Goal: Task Accomplishment & Management: Use online tool/utility

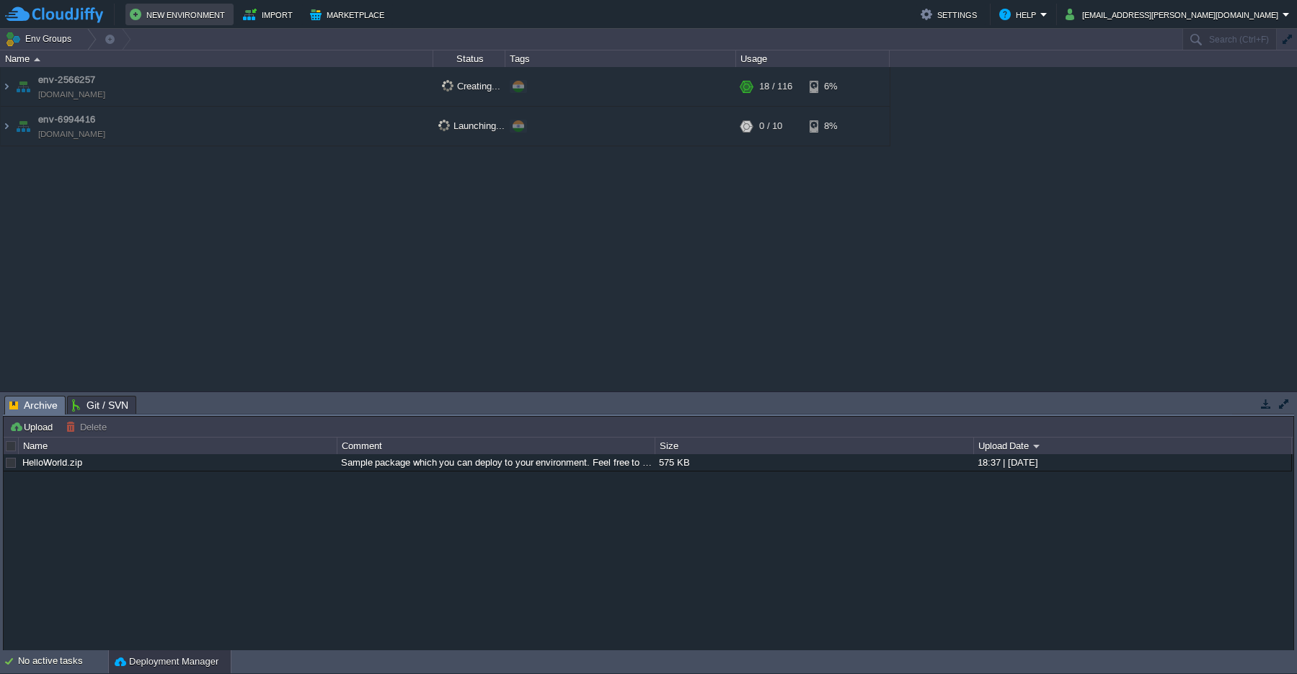
click at [177, 23] on td "New Environment" at bounding box center [179, 15] width 108 height 22
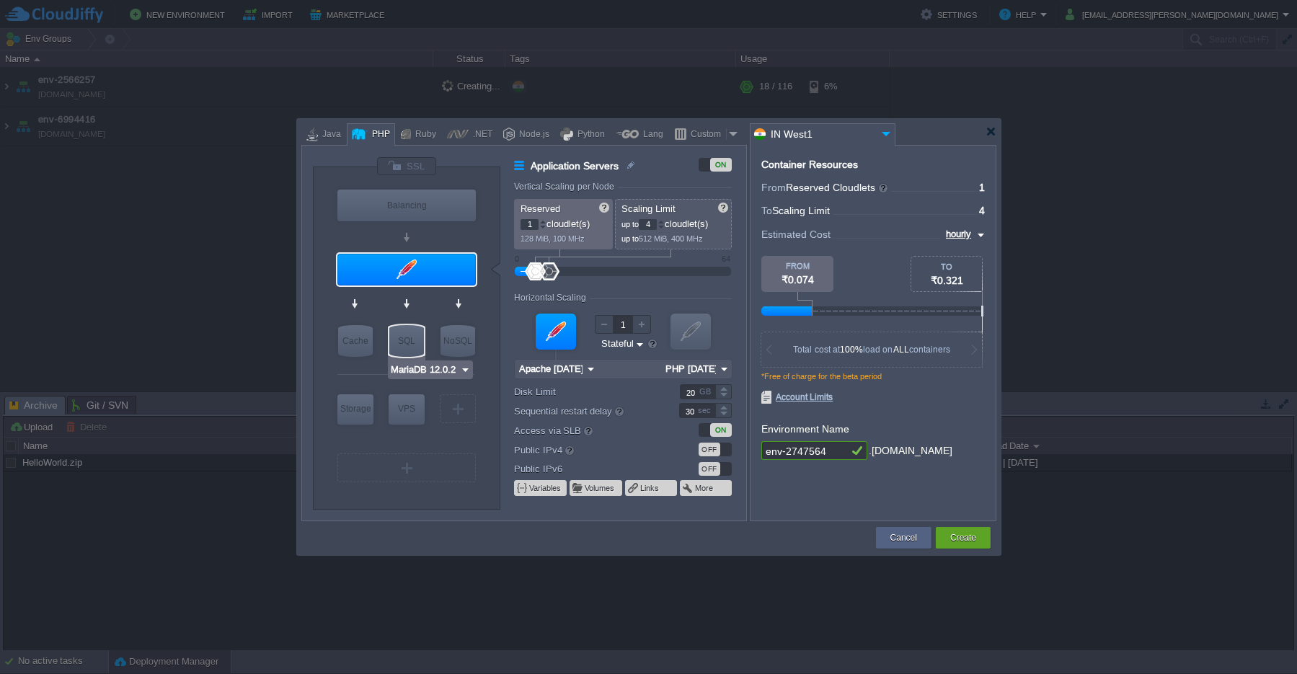
click at [397, 342] on div "SQL" at bounding box center [406, 341] width 35 height 32
type input "SQL Databases"
type input "4"
type input "6"
type input "MariaDB 12.0.2"
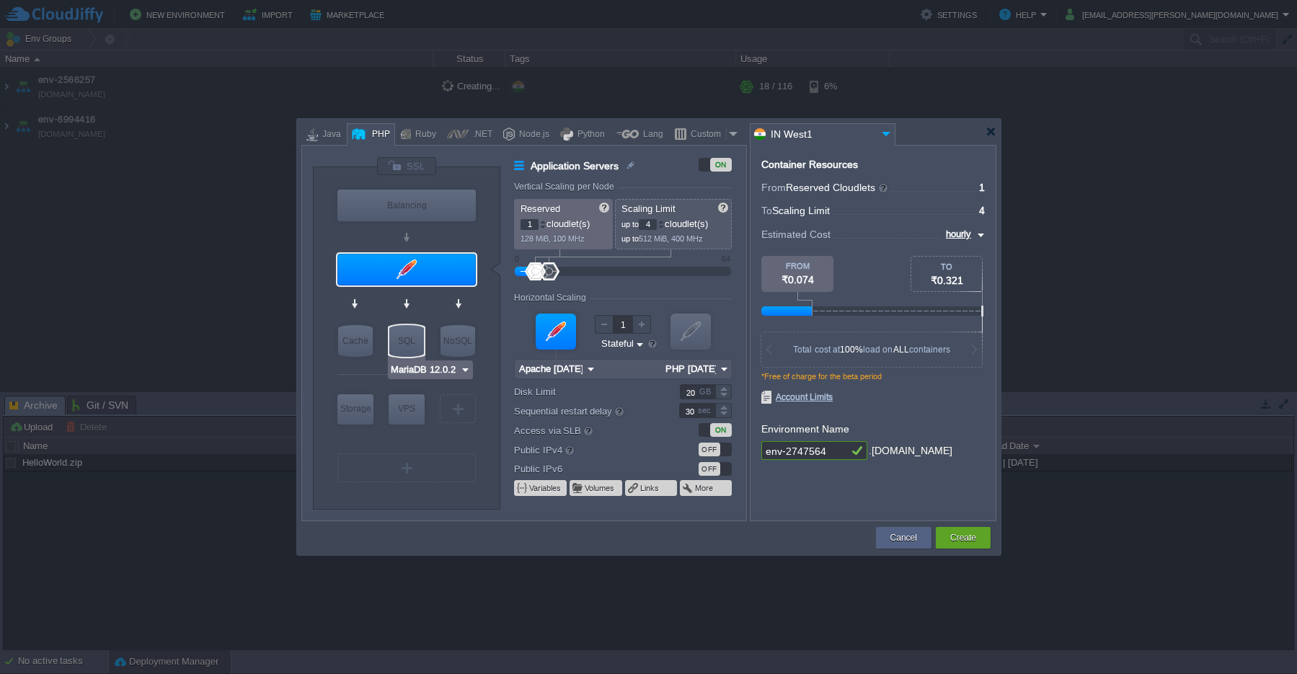
type input "12.0.2-almalinux-9"
type input "Stateless"
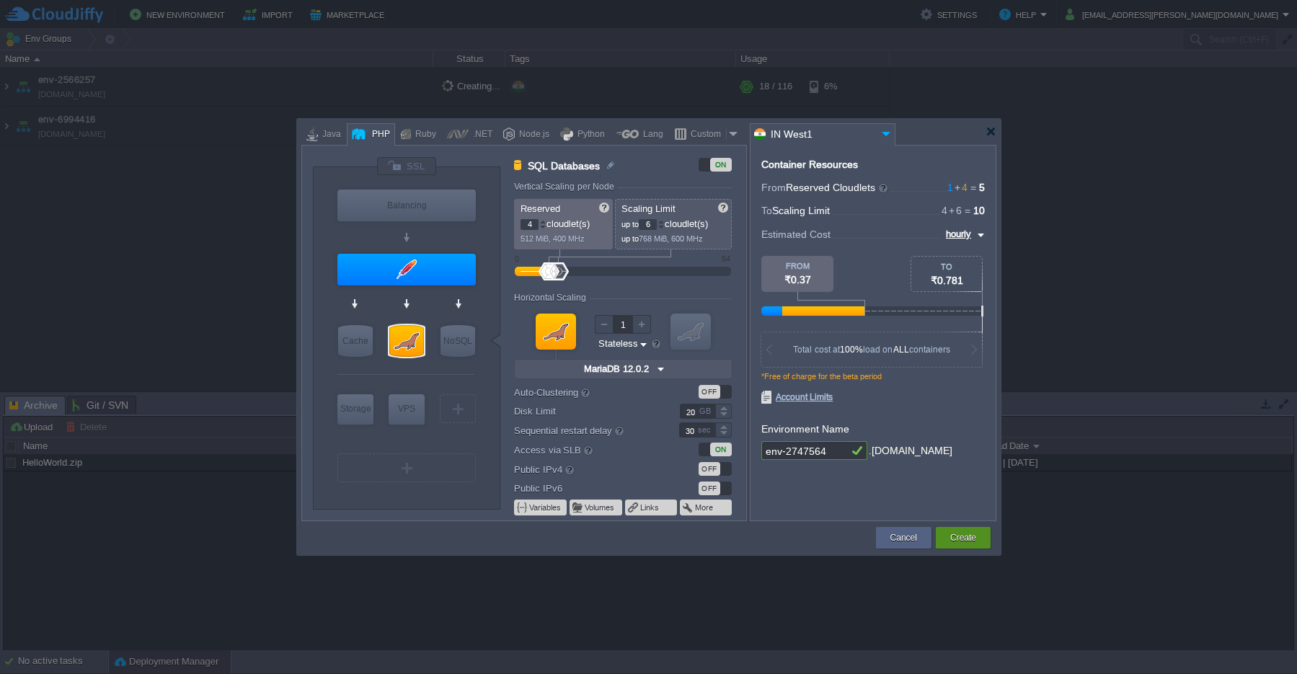
click at [959, 541] on button "Create" at bounding box center [963, 538] width 26 height 14
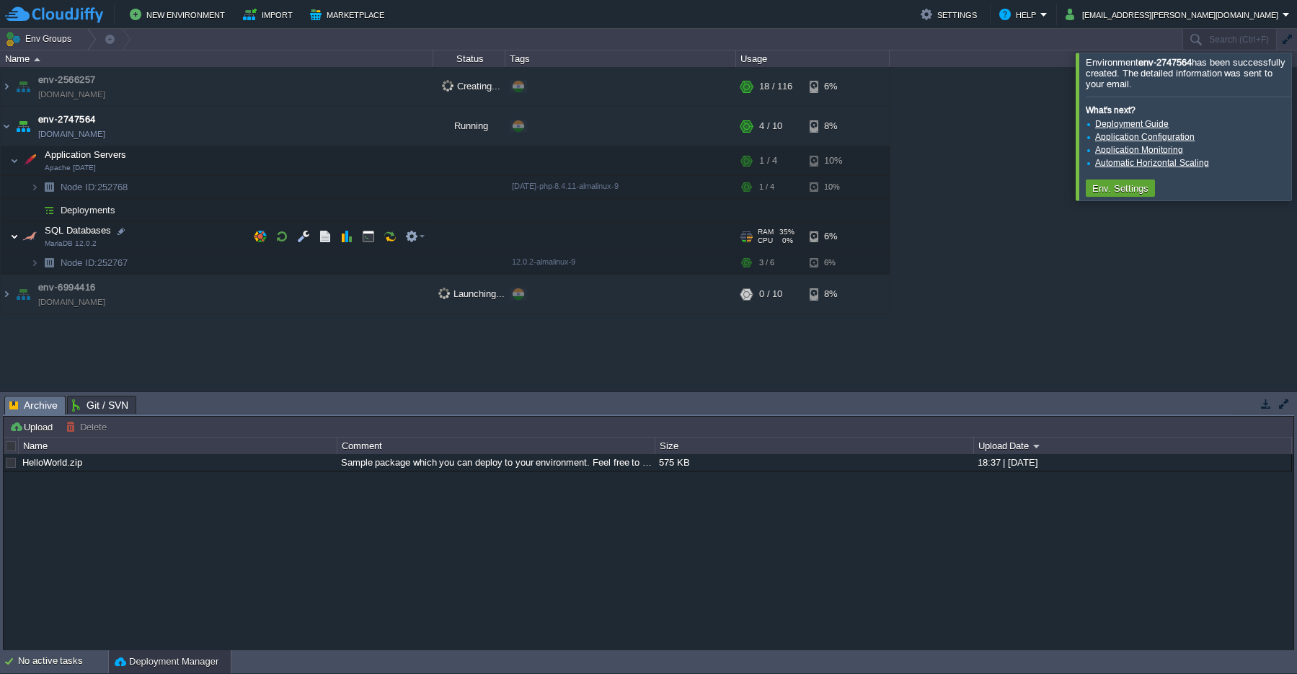
click at [12, 235] on img at bounding box center [14, 236] width 9 height 29
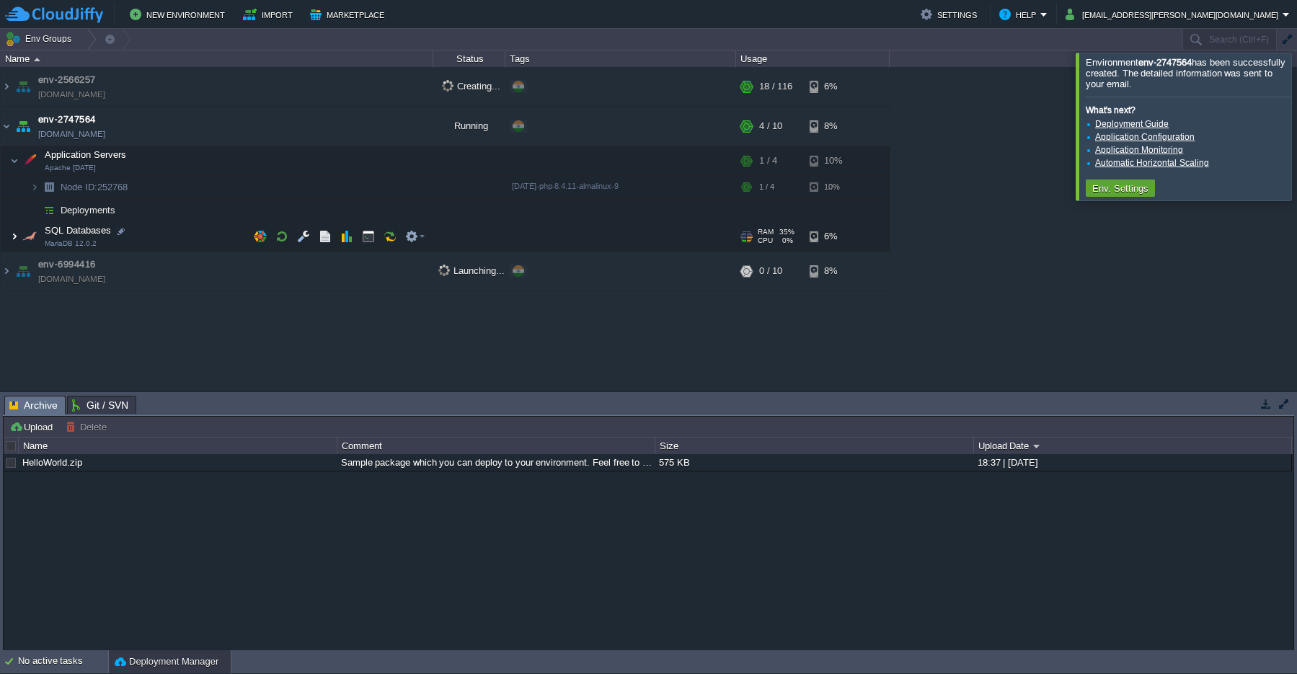
click at [12, 235] on img at bounding box center [14, 236] width 9 height 29
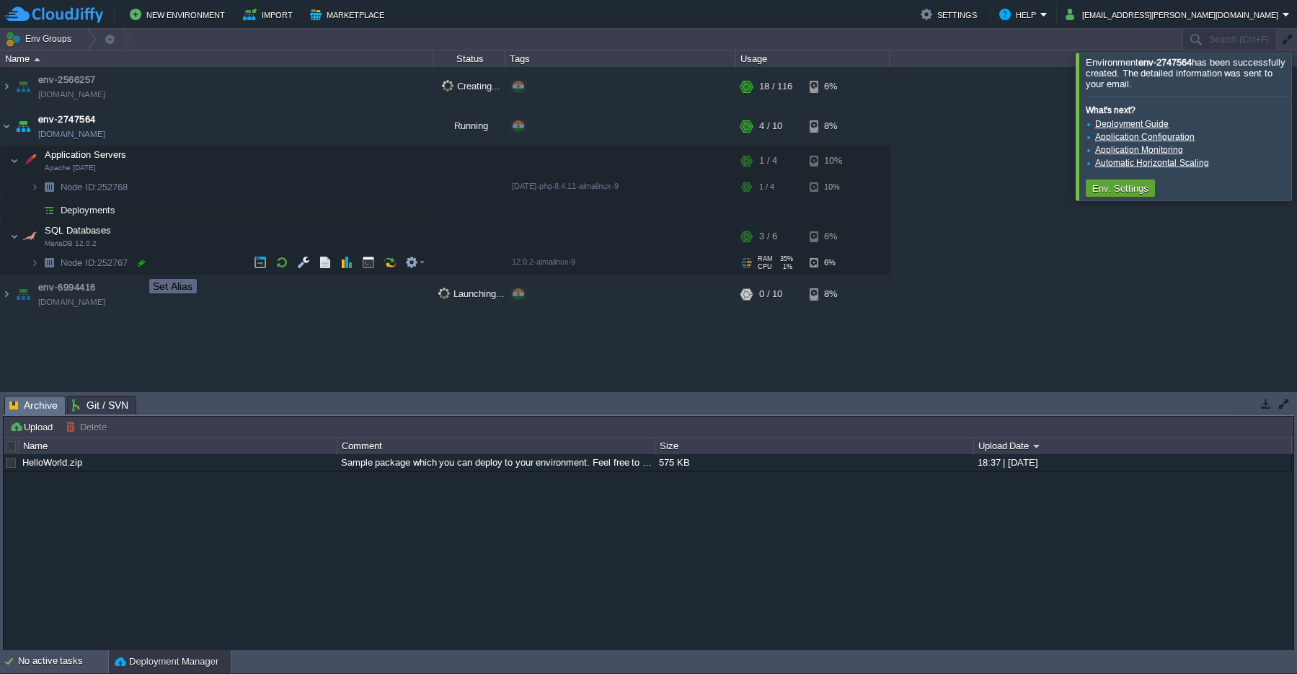
click at [141, 265] on div at bounding box center [141, 263] width 13 height 13
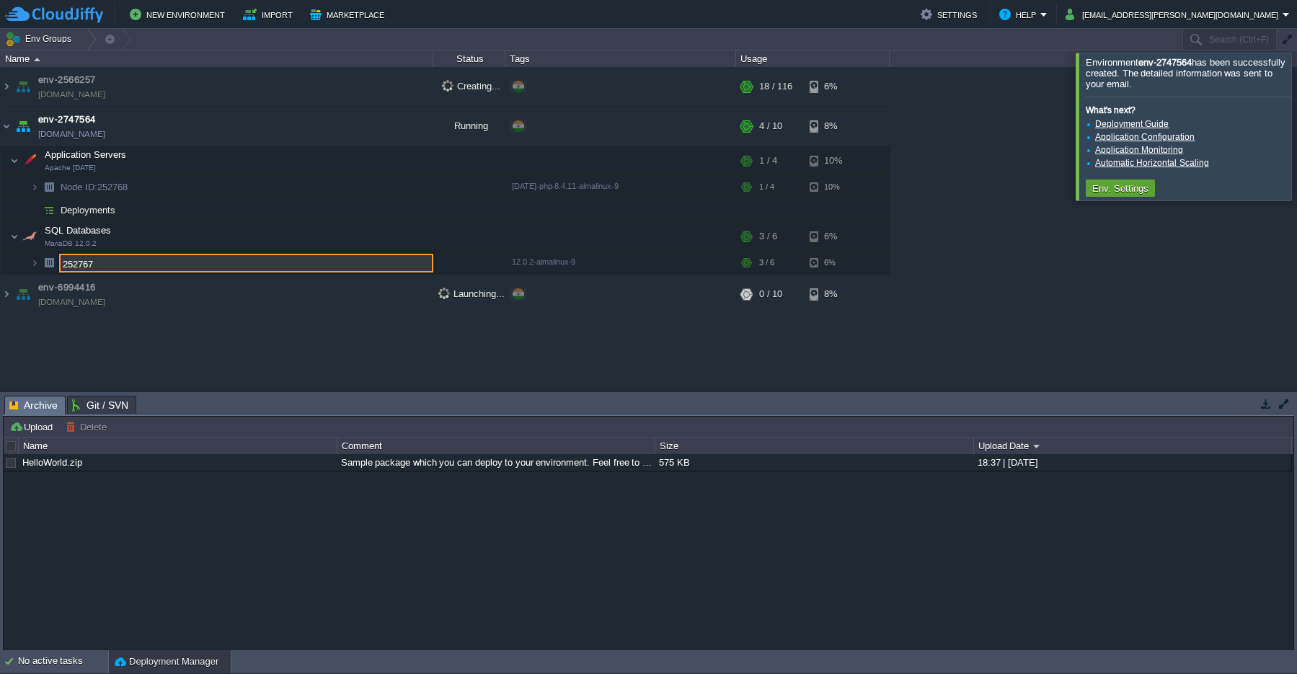
click at [140, 265] on input "252767" at bounding box center [246, 263] width 374 height 19
drag, startPoint x: 136, startPoint y: 264, endPoint x: 44, endPoint y: 262, distance: 92.3
click at [59, 262] on input "252767" at bounding box center [246, 263] width 374 height 19
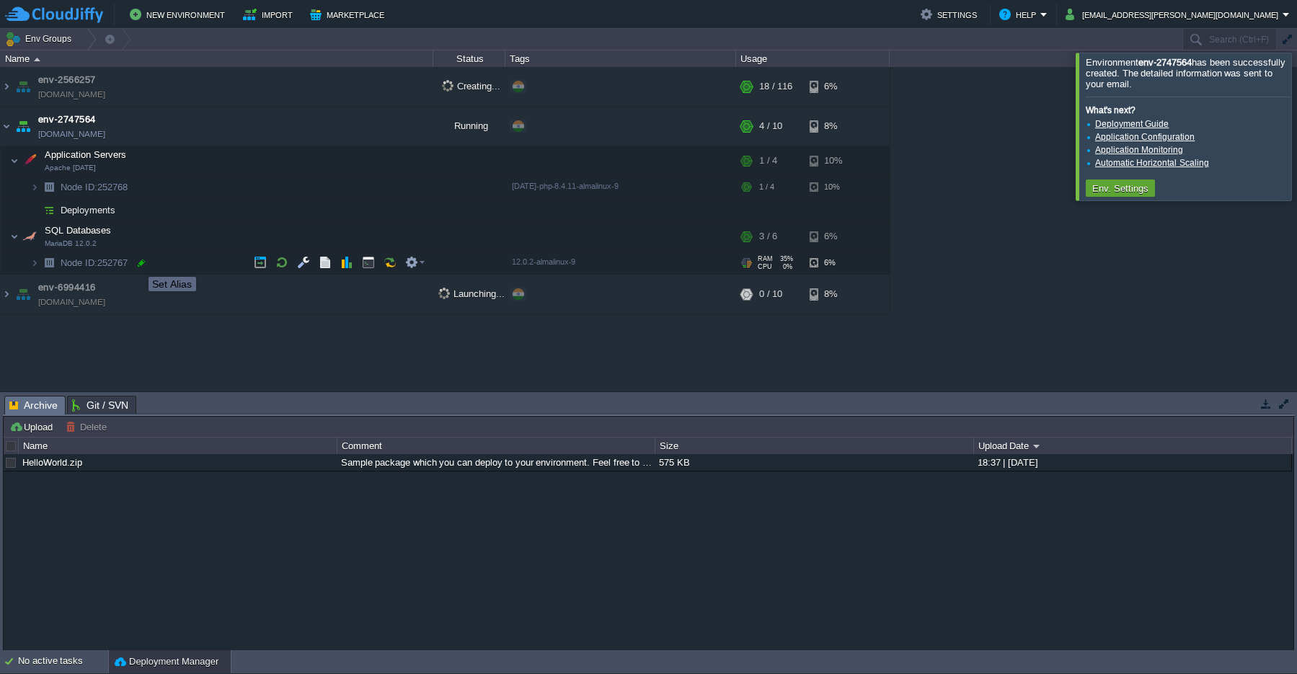
click at [138, 264] on div at bounding box center [141, 263] width 13 height 13
type input "252767"
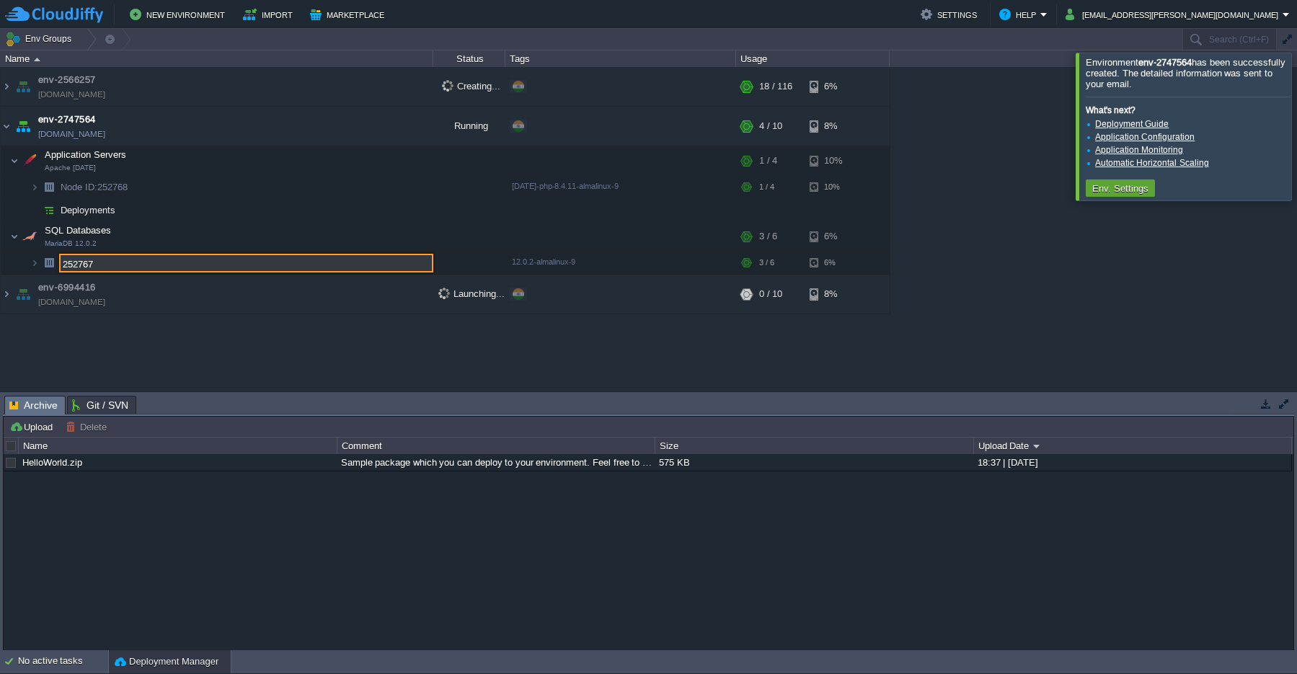
click at [126, 266] on input "252767" at bounding box center [246, 263] width 374 height 19
drag, startPoint x: 126, startPoint y: 266, endPoint x: 33, endPoint y: 266, distance: 93.0
click at [59, 266] on input "252767" at bounding box center [246, 263] width 374 height 19
